Goal: Task Accomplishment & Management: Use online tool/utility

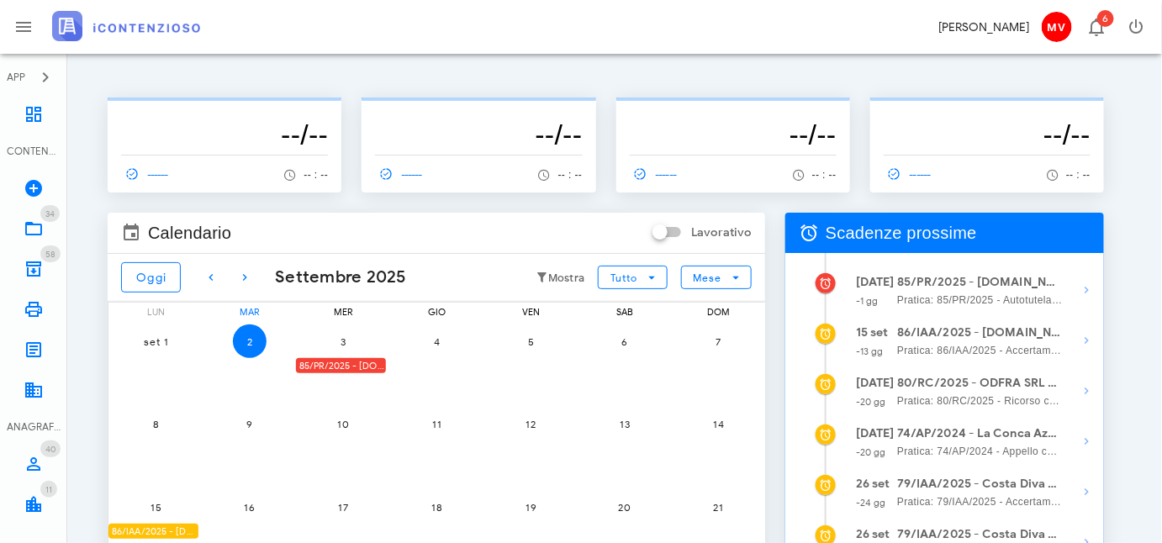
click at [355, 363] on div "85/PR/2025 - FRA.CAM BUILDINGS & SERVICES SRL - Inviare Autotutela" at bounding box center [341, 366] width 90 height 16
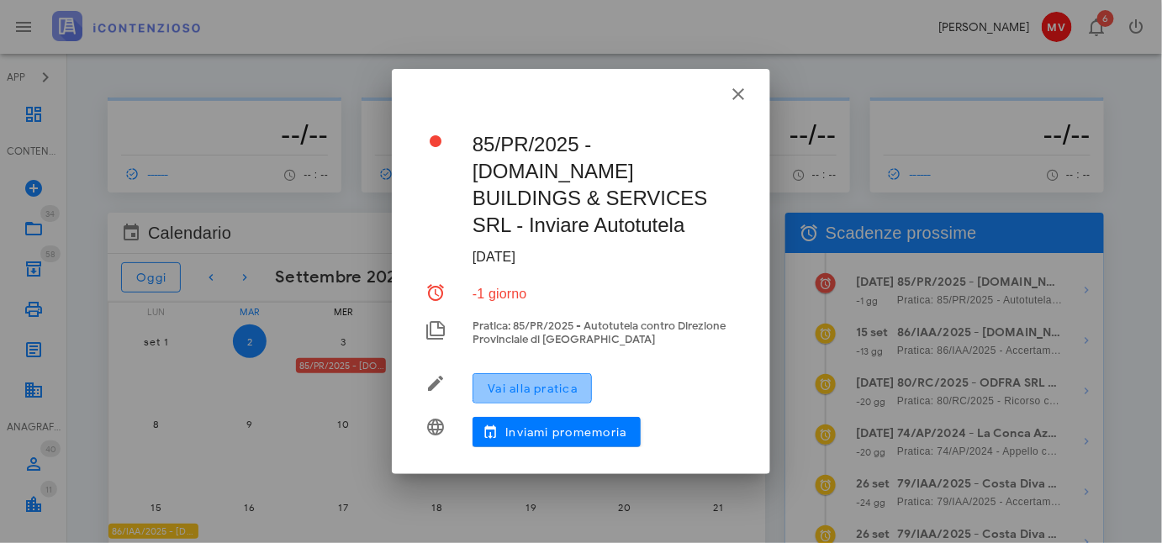
click at [506, 382] on span "Vai alla pratica" at bounding box center [532, 389] width 91 height 14
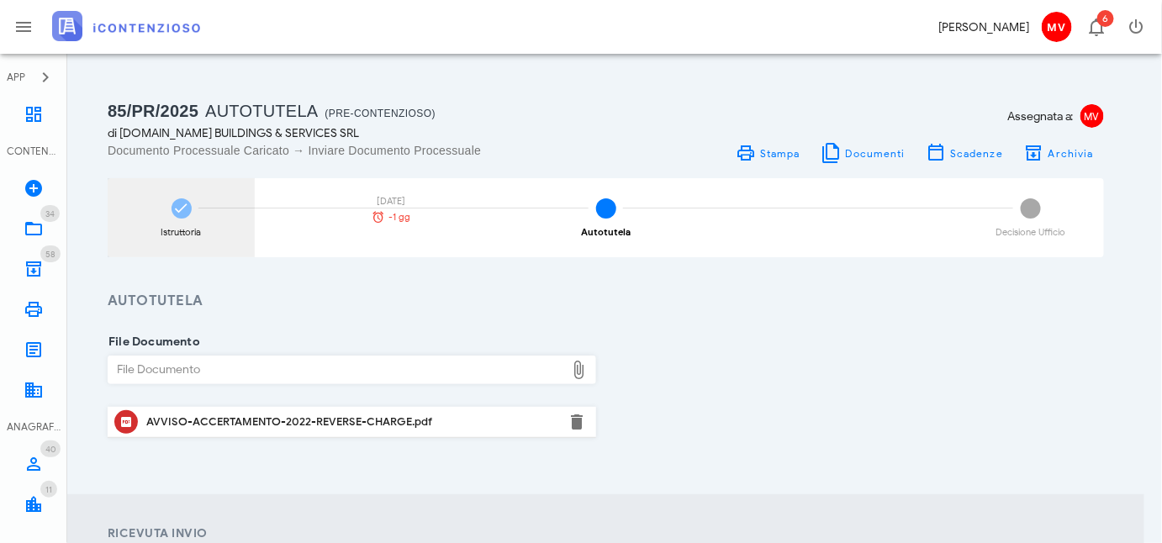
click at [177, 210] on icon at bounding box center [181, 208] width 17 height 17
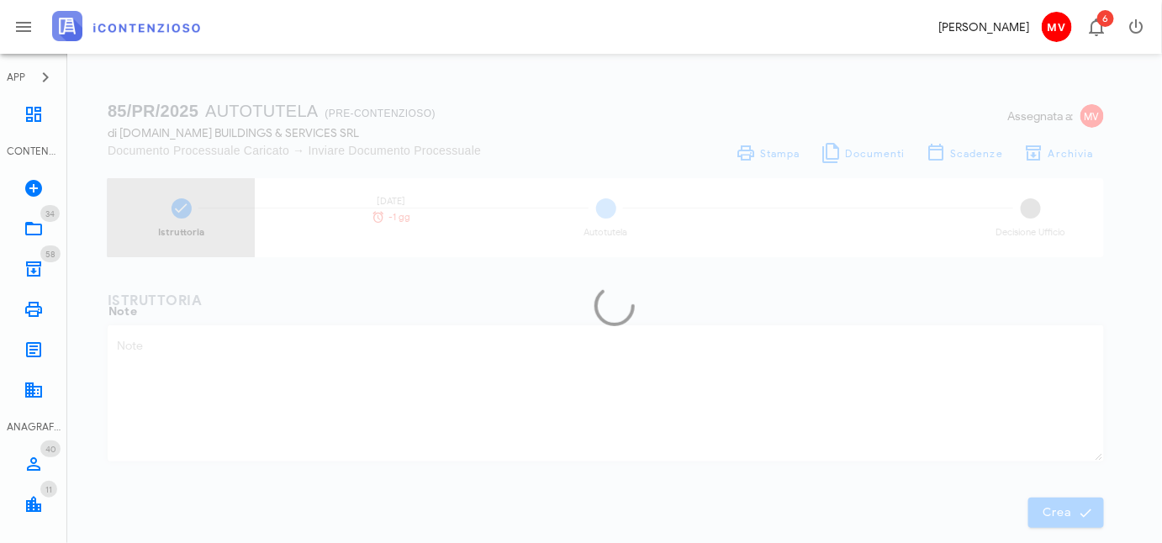
type textarea "AVVISO ACCERTAMENTO ANNO 2022 - REVERSE CHARGE - NON DOVUTO - PRESENTARE ISTANZ…"
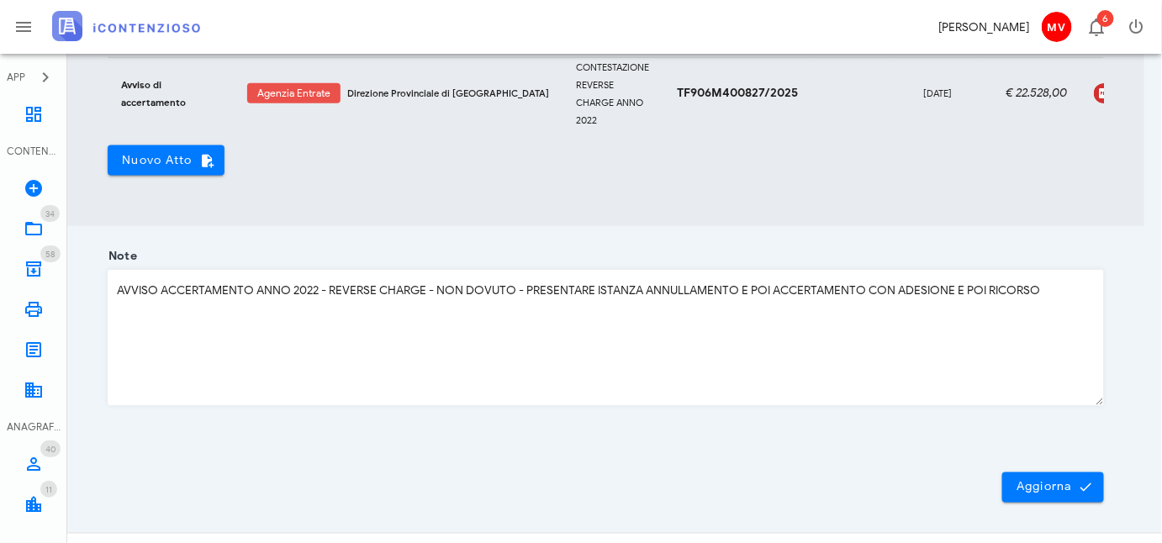
scroll to position [695, 0]
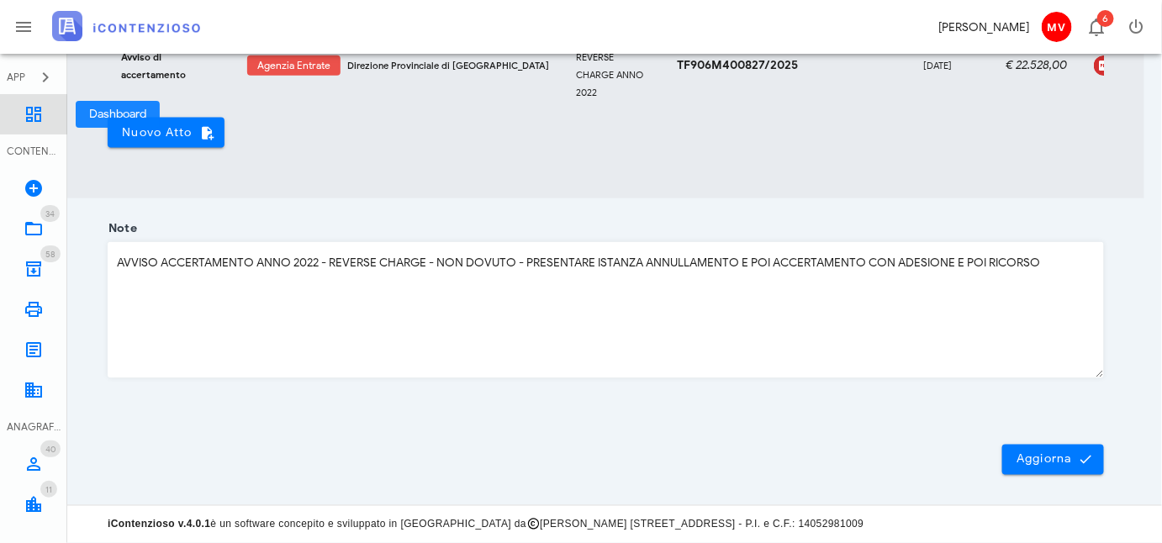
click at [31, 114] on icon at bounding box center [34, 114] width 20 height 20
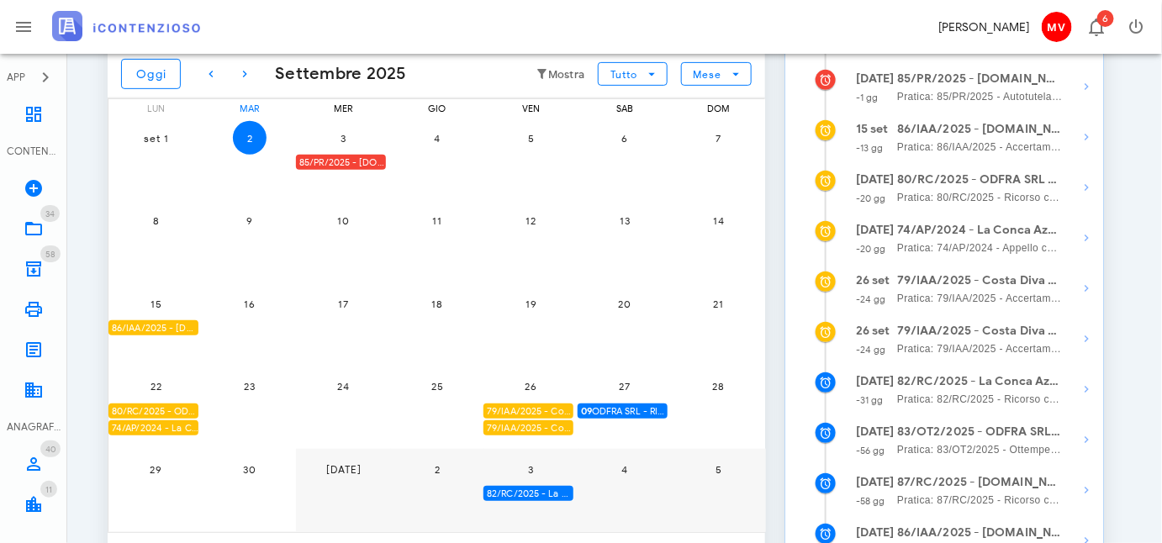
scroll to position [229, 0]
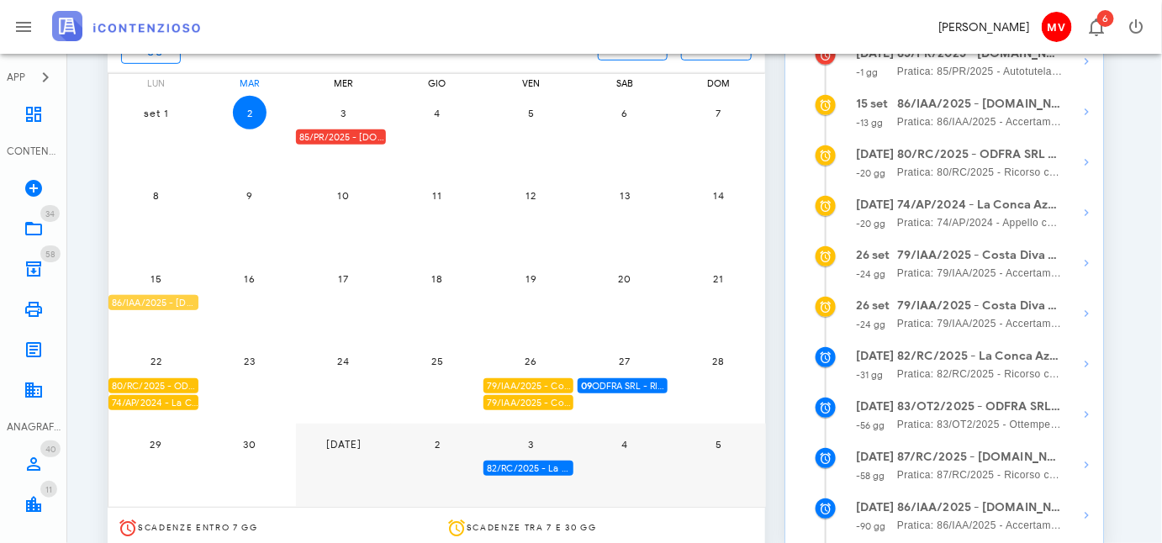
click at [173, 299] on div "86/IAA/2025 - FRA.CAM BUILDINGS & SERVICES SRL - Inviare Accertamento con Adesi…" at bounding box center [154, 303] width 90 height 16
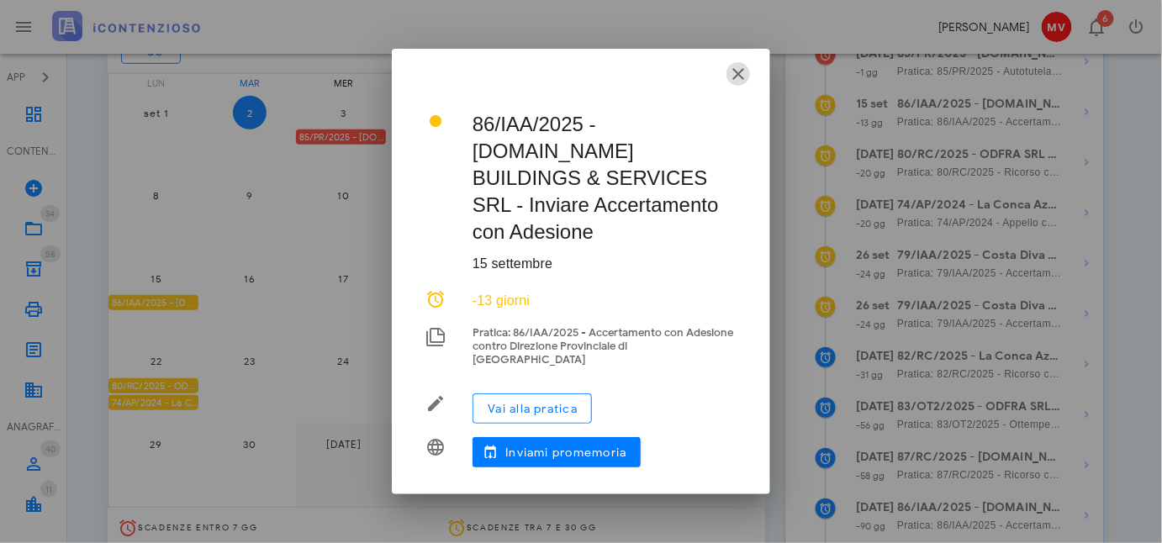
click at [743, 84] on icon "button" at bounding box center [738, 74] width 20 height 20
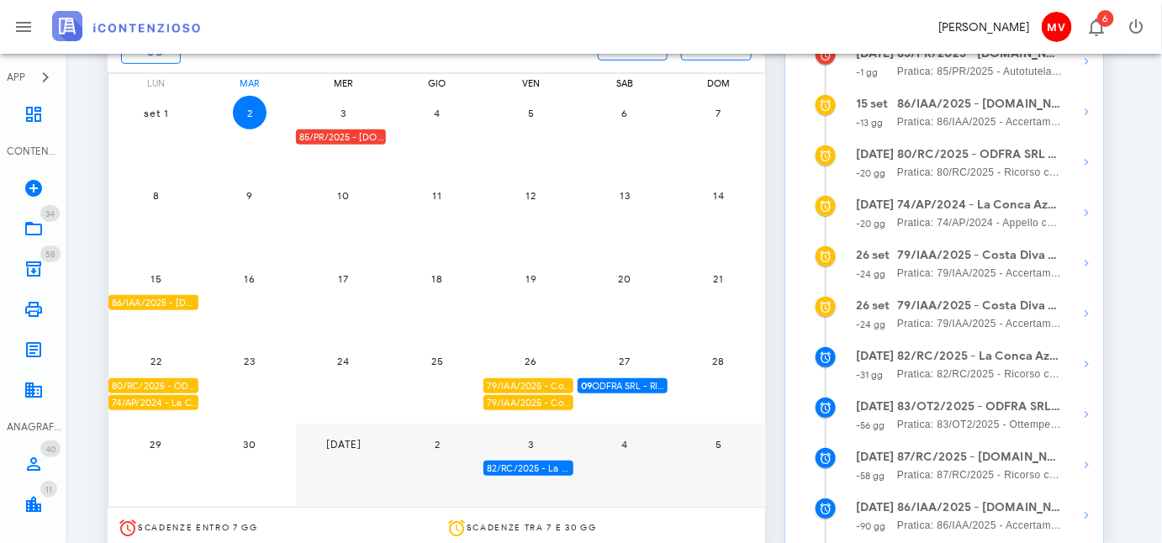
click at [183, 302] on div "86/IAA/2025 - FRA.CAM BUILDINGS & SERVICES SRL - Inviare Accertamento con Adesi…" at bounding box center [154, 303] width 90 height 16
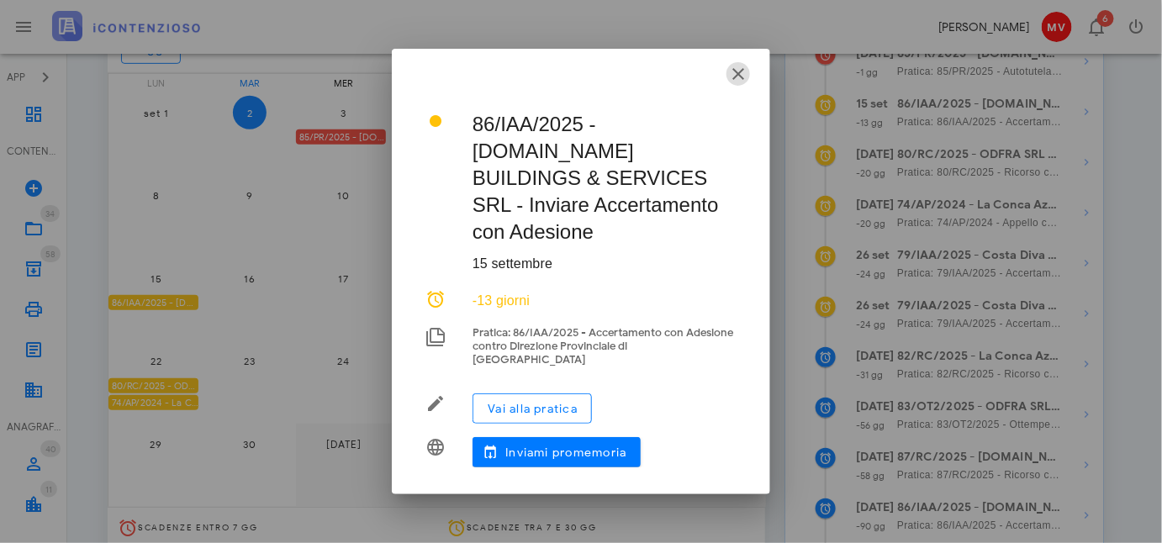
click at [735, 84] on icon "button" at bounding box center [738, 74] width 20 height 20
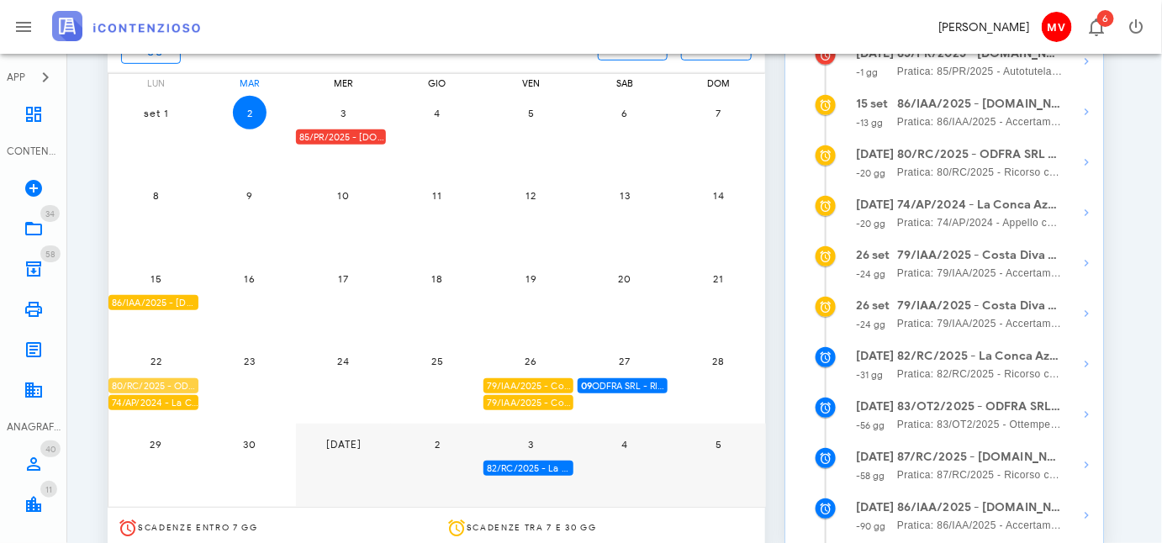
click at [181, 381] on div "80/RC/2025 - ODFRA SRL - In attesa della Costituzione in Giudizio controparte" at bounding box center [154, 387] width 90 height 16
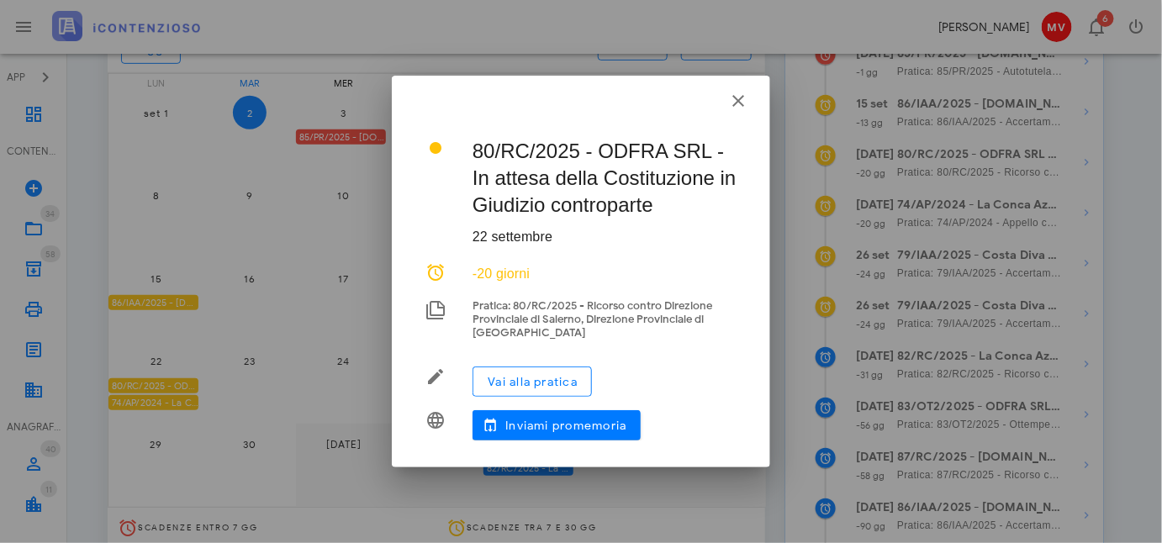
click at [176, 405] on div at bounding box center [581, 271] width 1162 height 543
click at [226, 387] on div at bounding box center [581, 271] width 1162 height 543
click at [746, 98] on icon "button" at bounding box center [738, 101] width 20 height 20
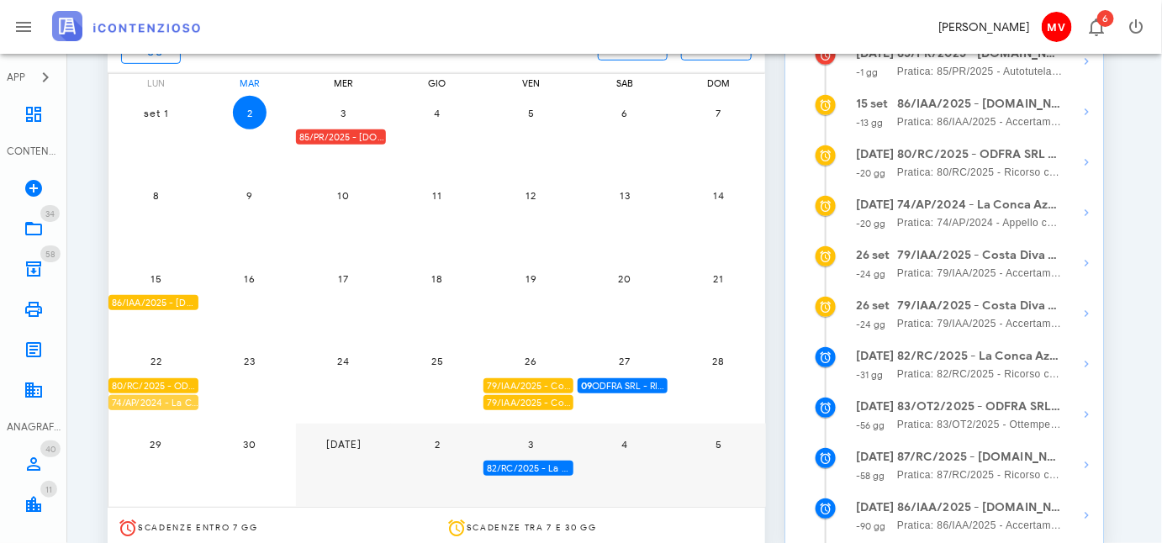
click at [162, 400] on div "74/AP/2024 - La Conca Azzurra S.r.l. - In attesa della Costituzione in Giudizio…" at bounding box center [154, 403] width 90 height 16
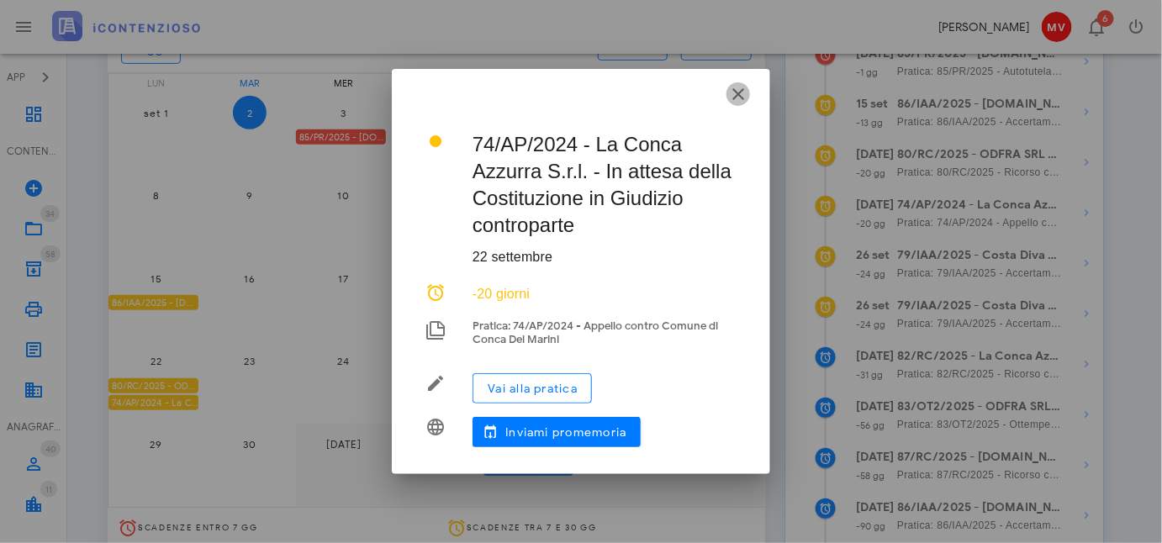
click at [733, 88] on icon "button" at bounding box center [738, 94] width 20 height 20
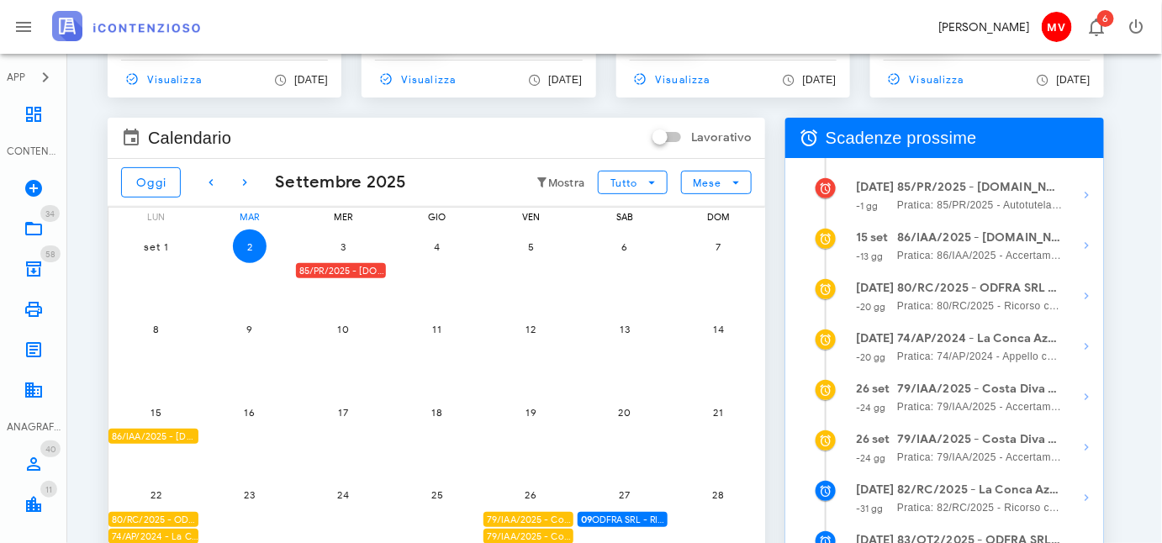
scroll to position [0, 0]
